Goal: Task Accomplishment & Management: Complete application form

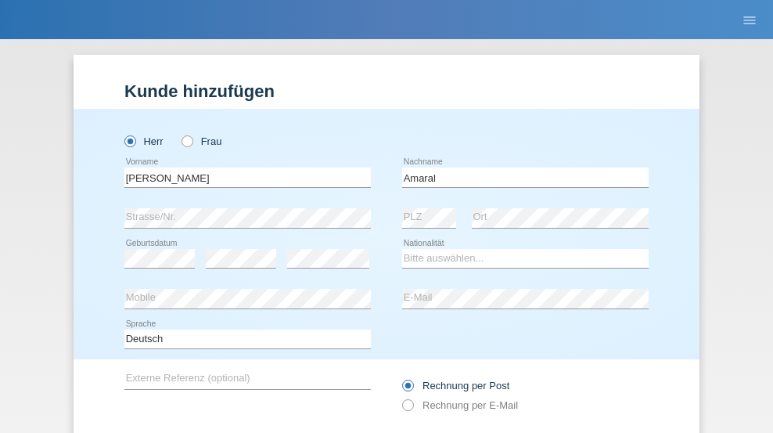
type input "Amaral"
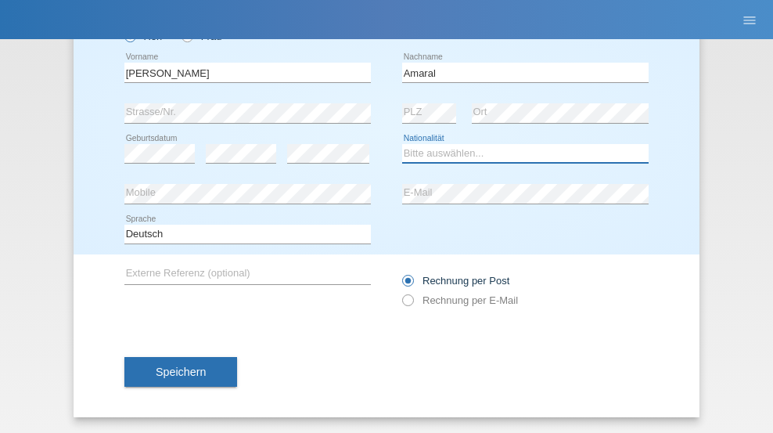
select select "PT"
select select "C"
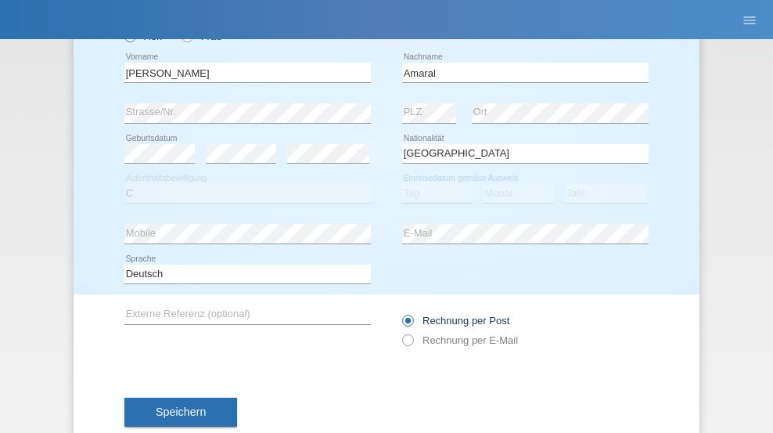
select select "06"
select select "07"
select select "2019"
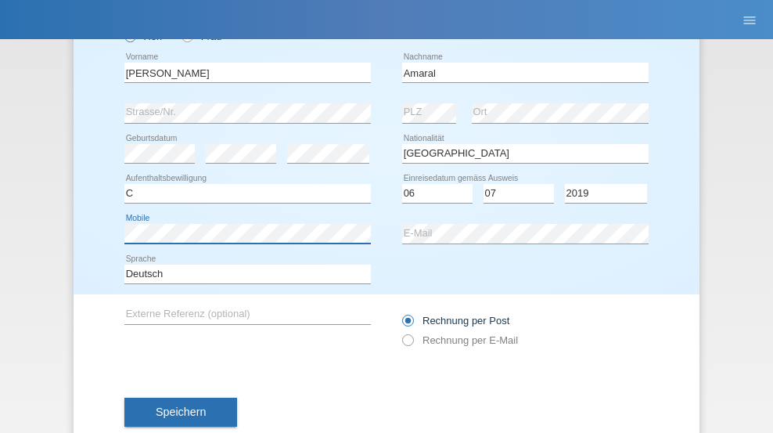
scroll to position [145, 0]
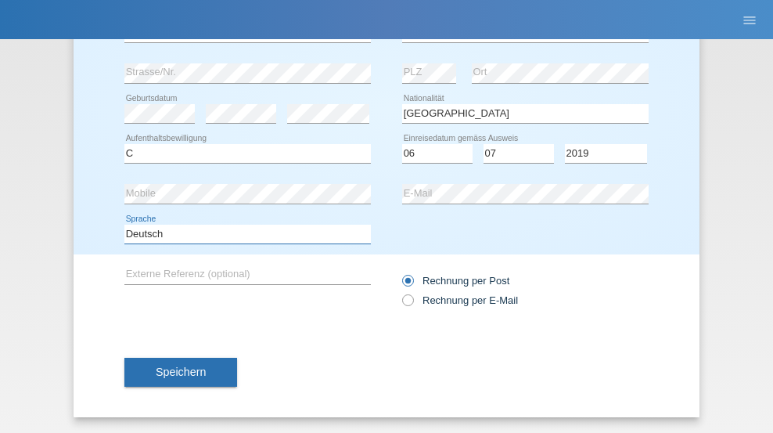
select select "en"
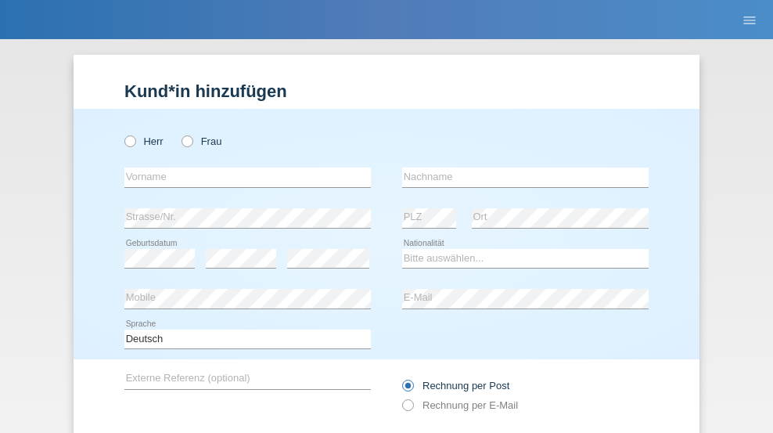
radio input "true"
click at [242, 167] on input "text" at bounding box center [247, 177] width 247 height 20
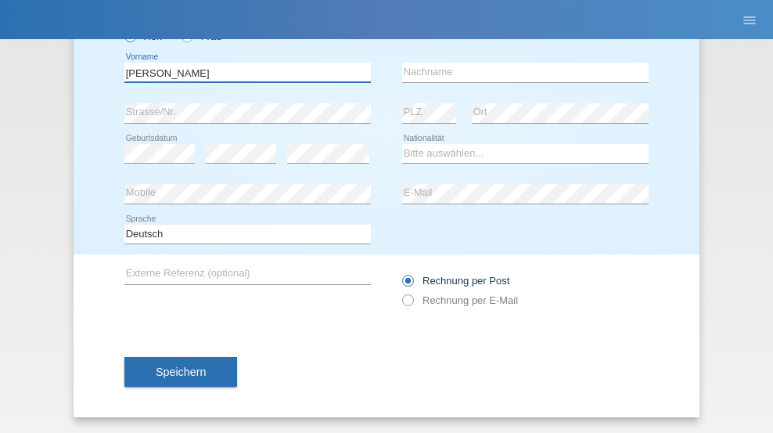
type input "[PERSON_NAME]"
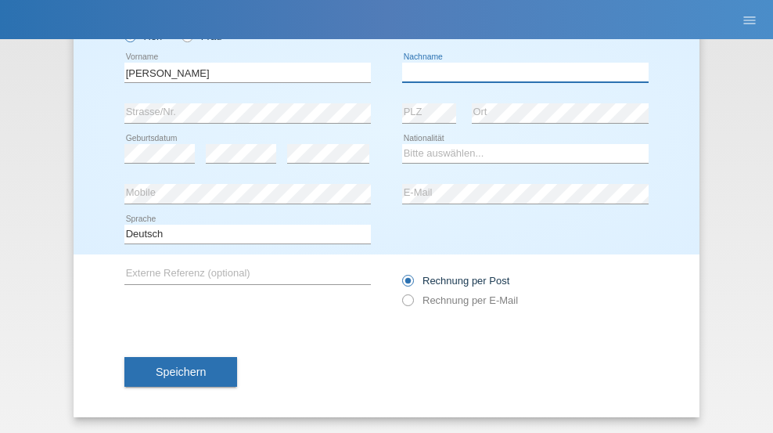
click at [520, 72] on input "text" at bounding box center [525, 73] width 247 height 20
type input "Krüger"
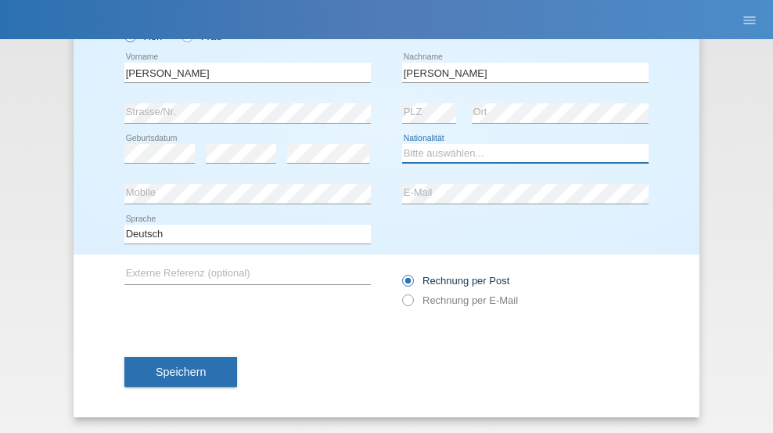
select select "DE"
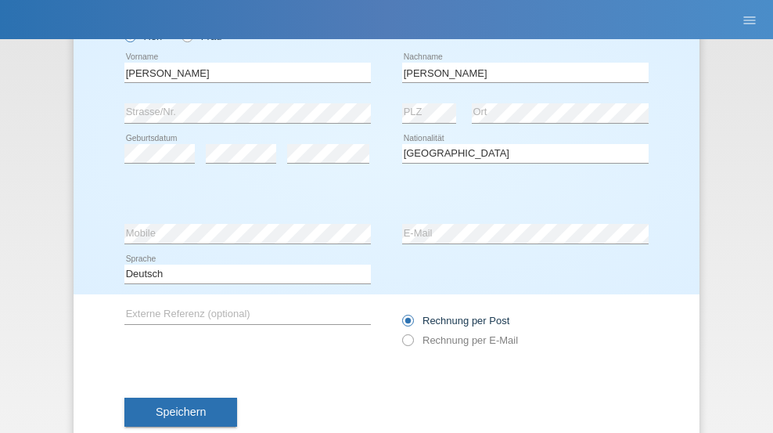
select select "C"
select select "05"
select select "04"
select select "2021"
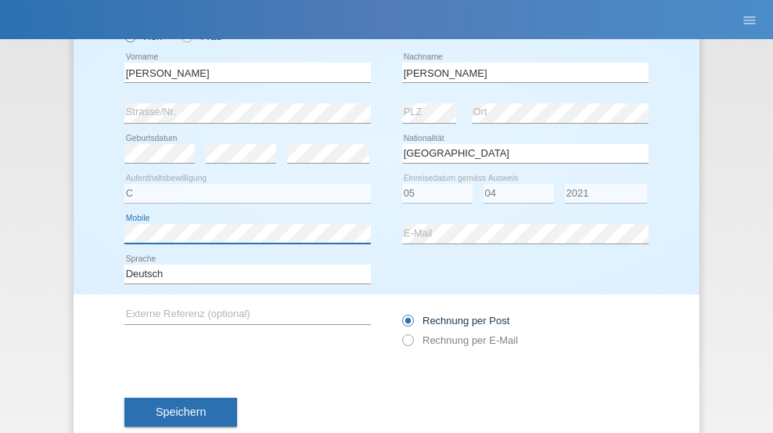
scroll to position [145, 0]
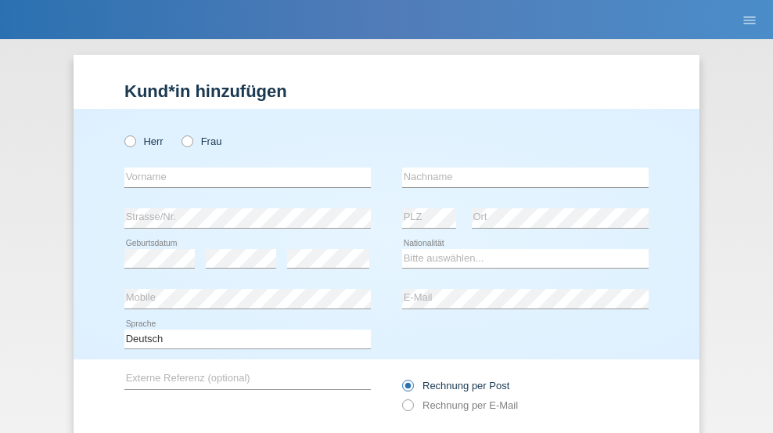
radio input "true"
click at [242, 167] on input "text" at bounding box center [247, 177] width 247 height 20
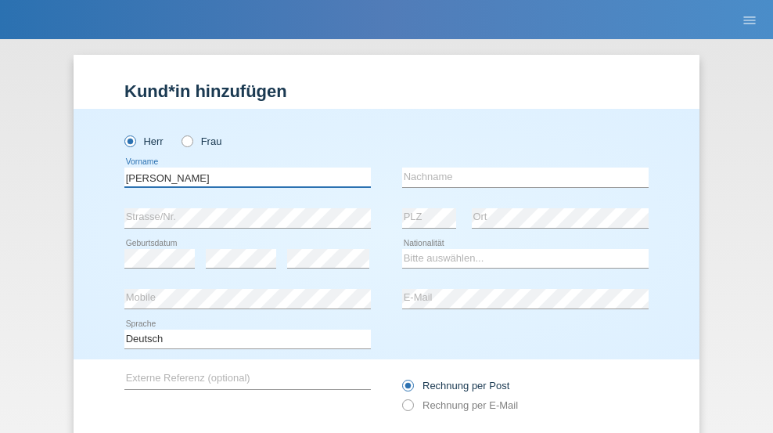
scroll to position [105, 0]
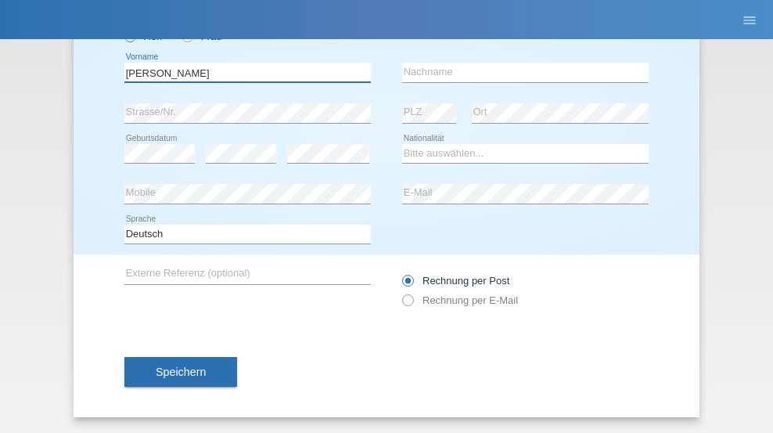
type input "Schumacher"
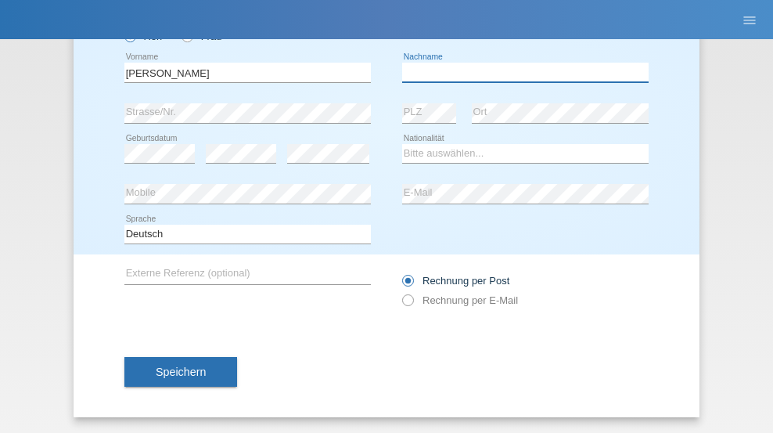
click at [520, 72] on input "text" at bounding box center [525, 73] width 247 height 20
type input "Christian"
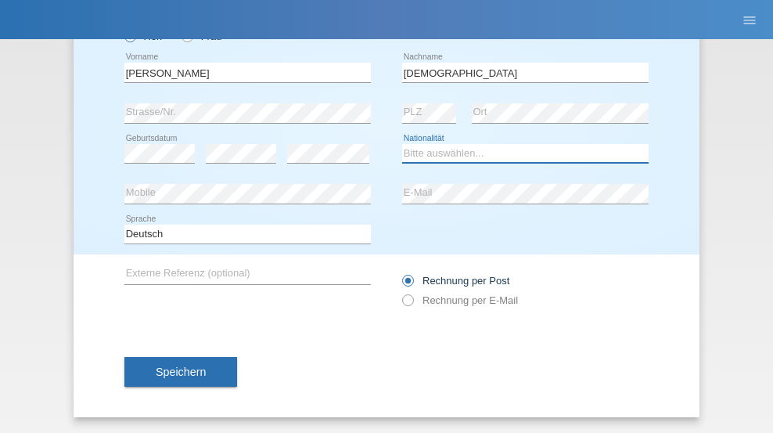
select select "CH"
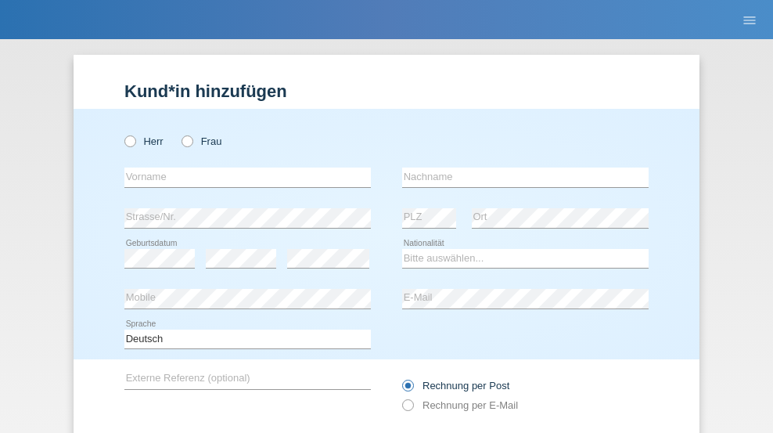
radio input "true"
click at [242, 167] on input "text" at bounding box center [247, 177] width 247 height 20
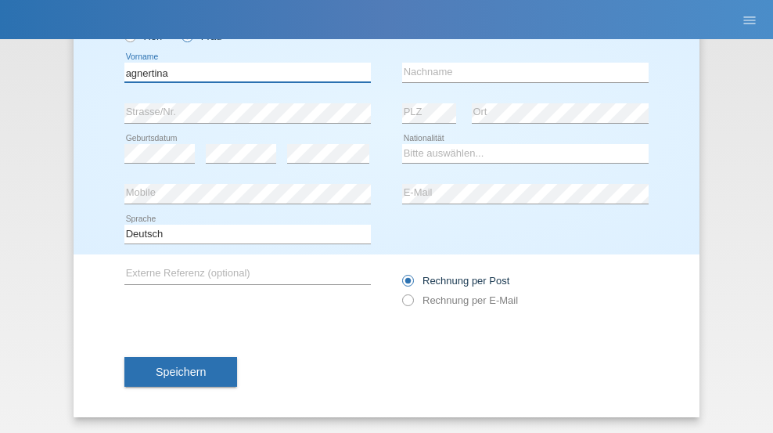
type input "agnertina"
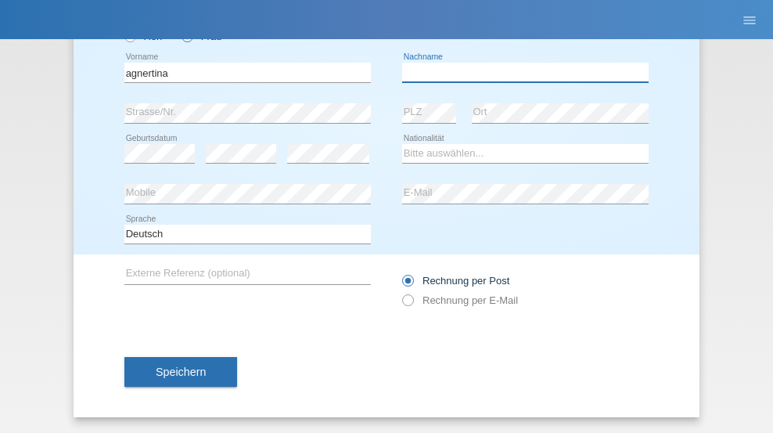
click at [520, 72] on input "text" at bounding box center [525, 73] width 247 height 20
type input "noshaj"
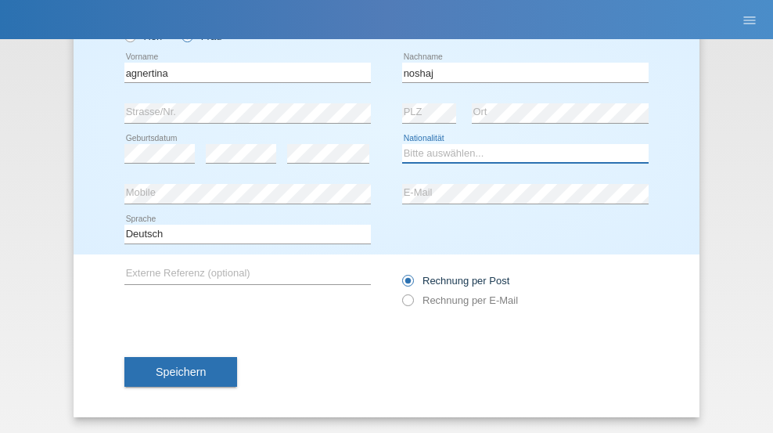
select select "NL"
select select "C"
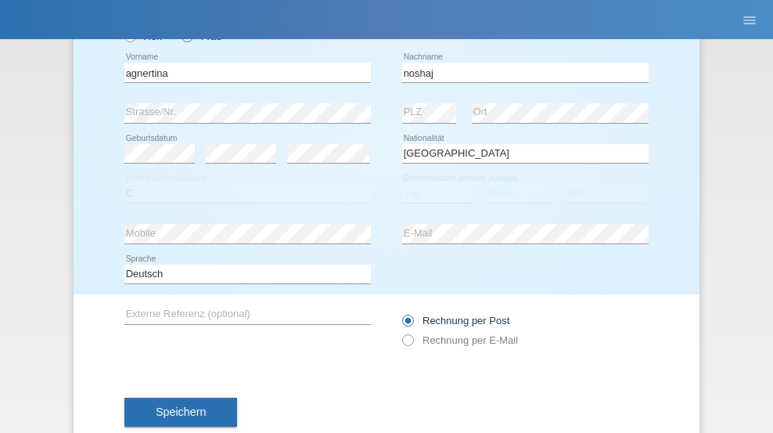
select select "01"
select select "08"
select select "2021"
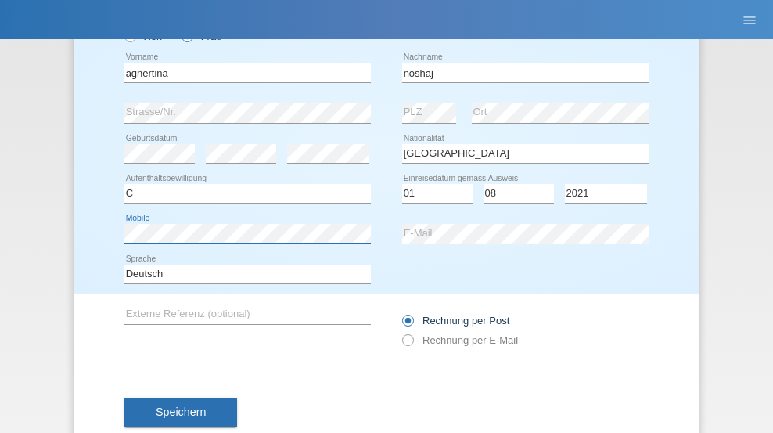
scroll to position [145, 0]
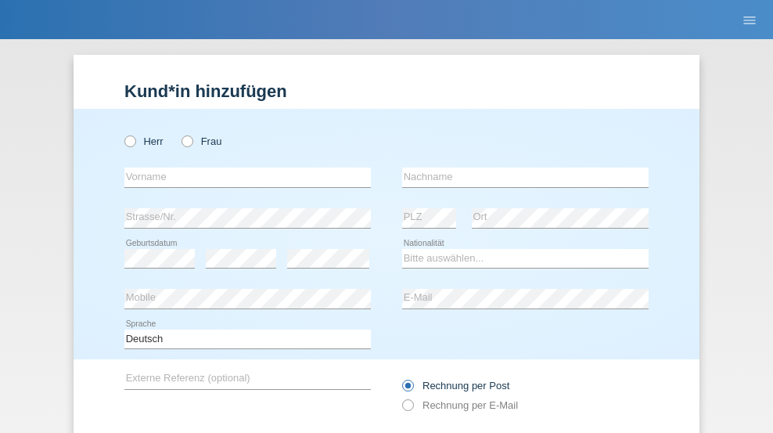
radio input "true"
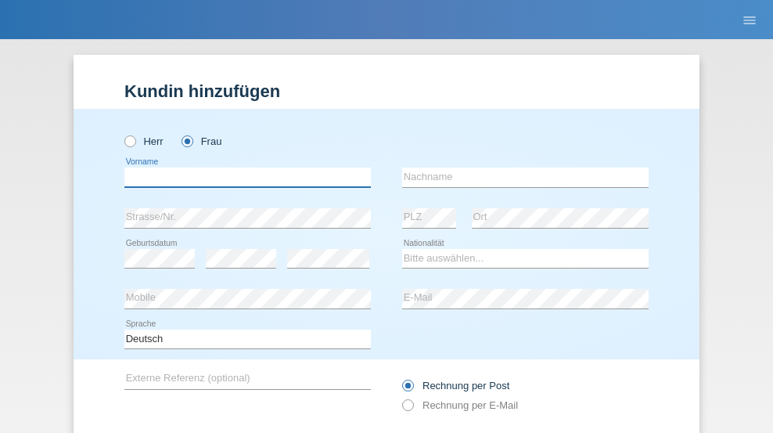
click at [242, 167] on input "text" at bounding box center [247, 177] width 247 height 20
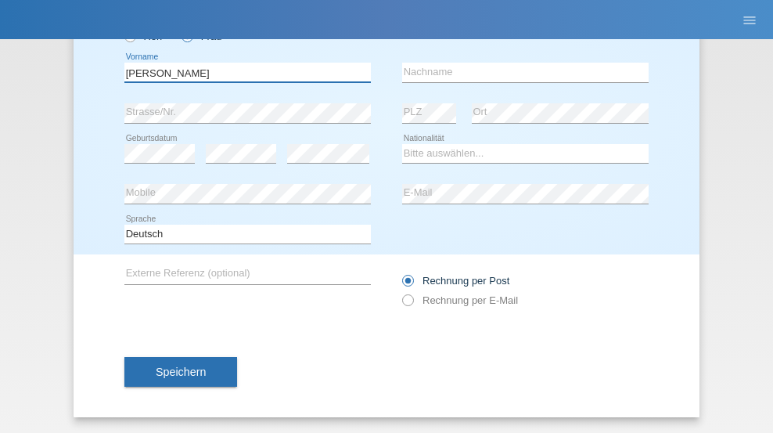
type input "[PERSON_NAME]"
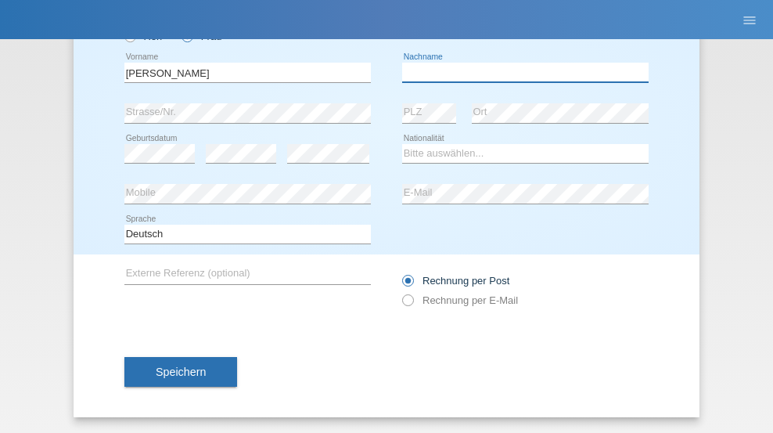
click at [520, 72] on input "text" at bounding box center [525, 73] width 247 height 20
type input "Pinzo"
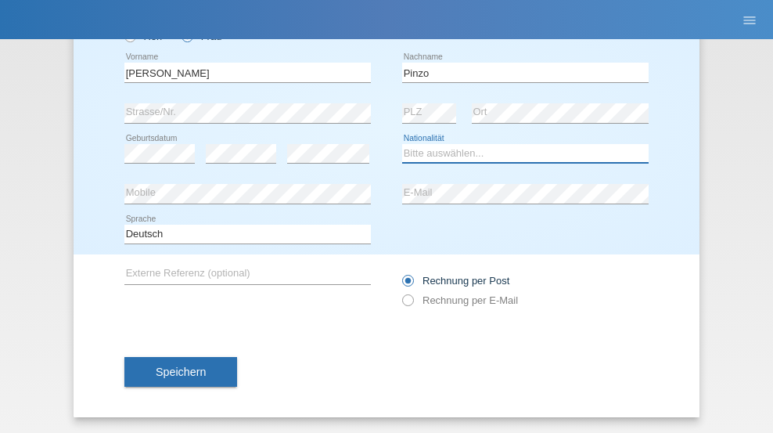
select select "CH"
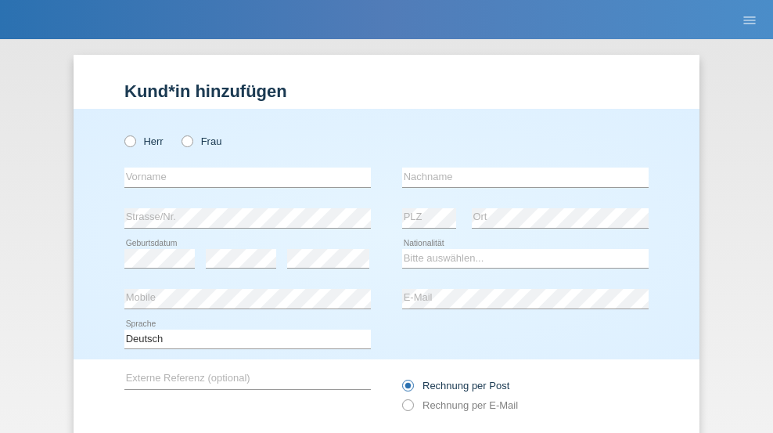
radio input "true"
click at [242, 167] on input "text" at bounding box center [247, 177] width 247 height 20
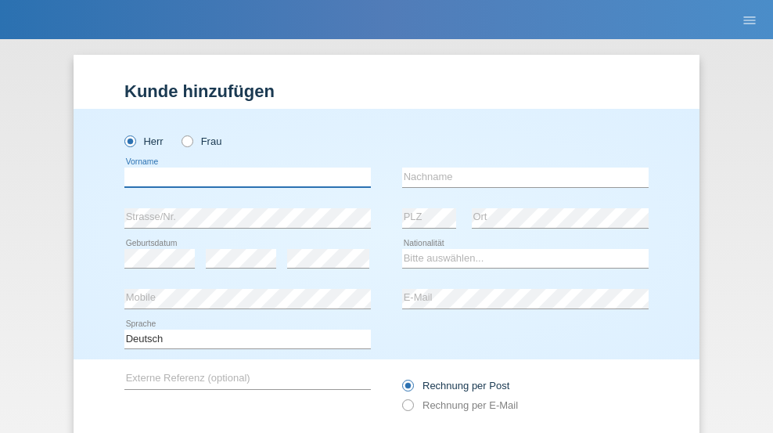
scroll to position [105, 0]
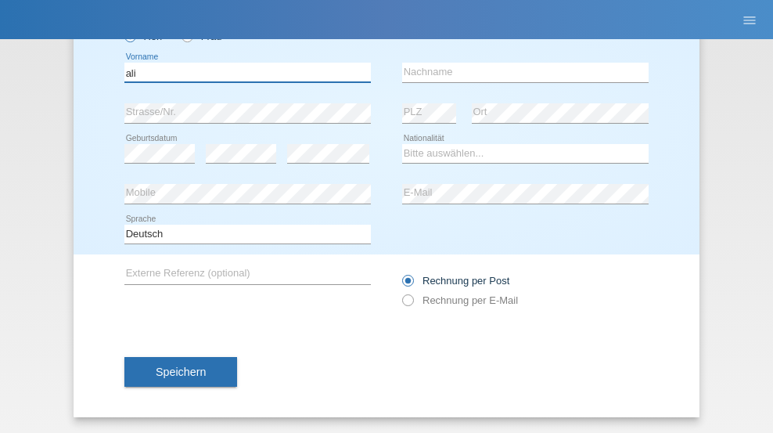
type input "ali"
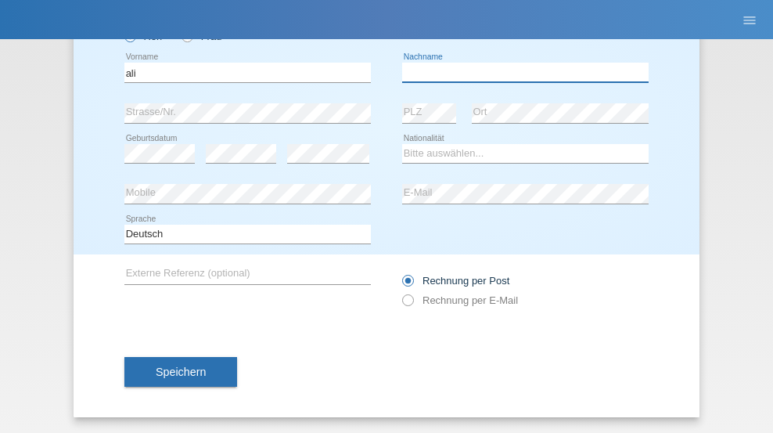
click at [520, 72] on input "text" at bounding box center [525, 73] width 247 height 20
type input "Amini"
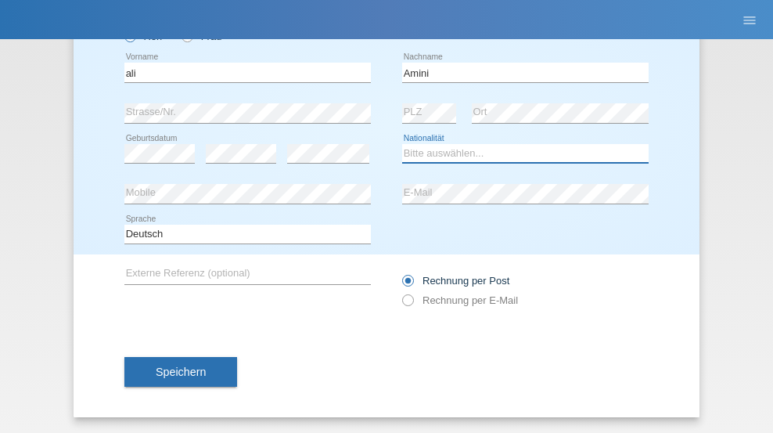
select select "AF"
select select "C"
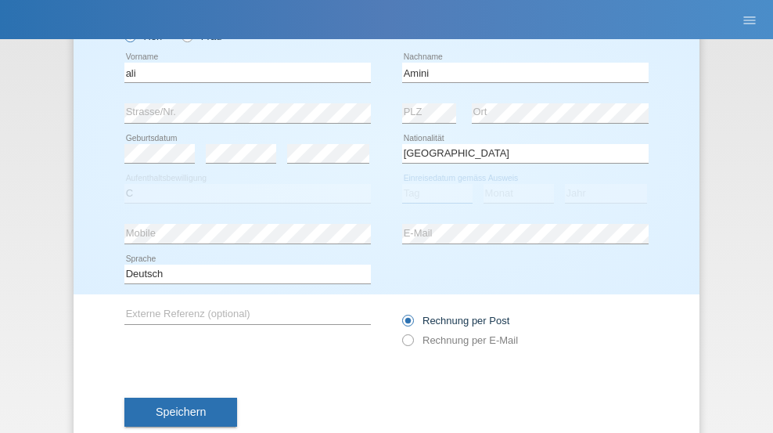
select select "18"
select select "08"
select select "2015"
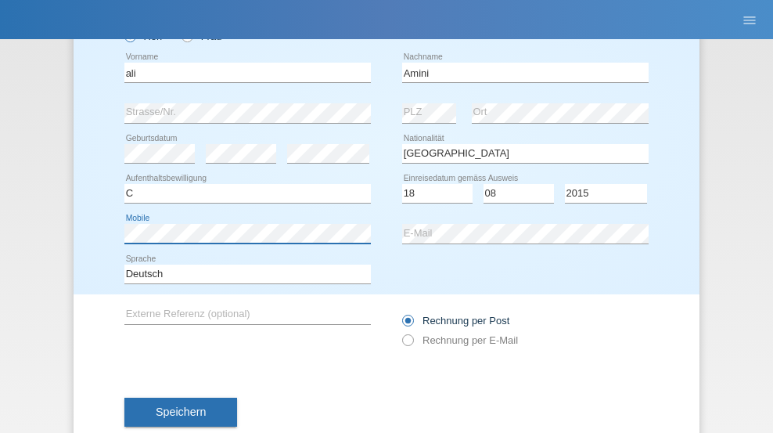
scroll to position [145, 0]
